Goal: Find specific page/section: Find specific page/section

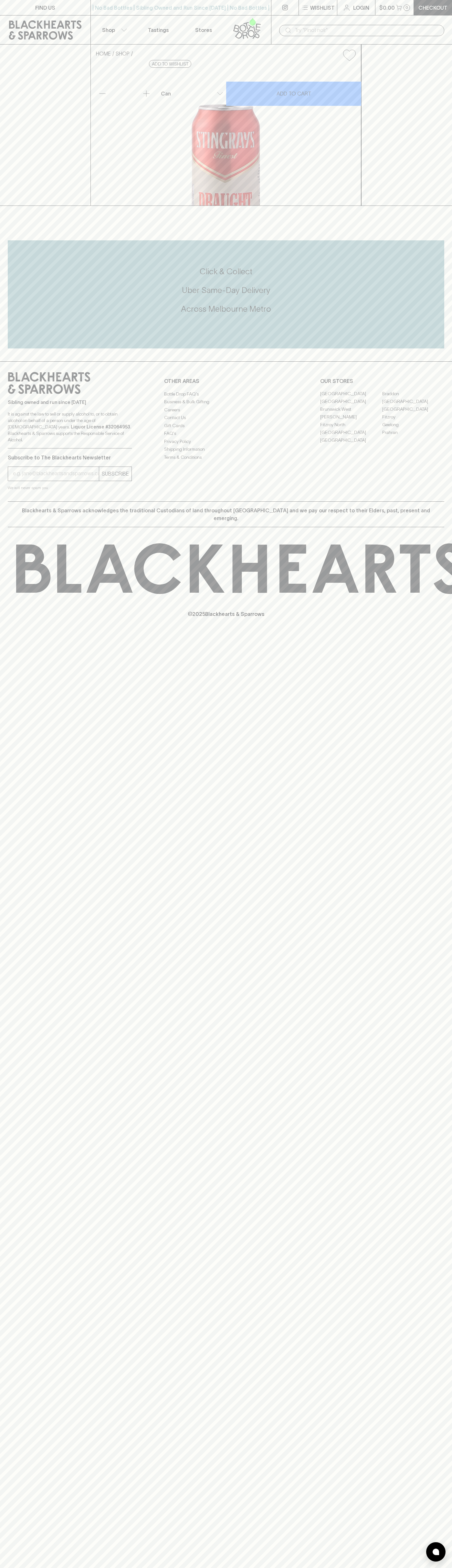
click at [413, 421] on link "Fitzroy" at bounding box center [413, 417] width 62 height 8
click at [270, 29] on link at bounding box center [249, 29] width 45 height 29
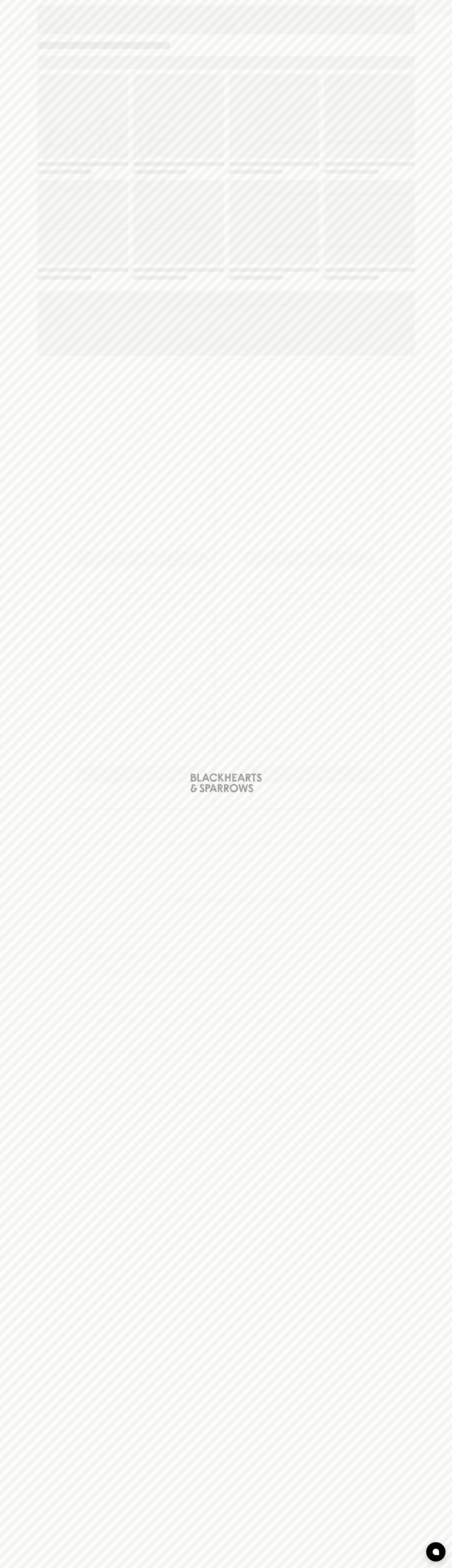
click at [9, 1567] on html "⠀ ⠀ Wishlist Login $0.00 0 Checkout Shop ​ No bad bottles Curated by us Deliver…" at bounding box center [226, 949] width 452 height 1898
click at [15, 433] on div "Loading" at bounding box center [226, 784] width 452 height 1568
